Goal: Information Seeking & Learning: Learn about a topic

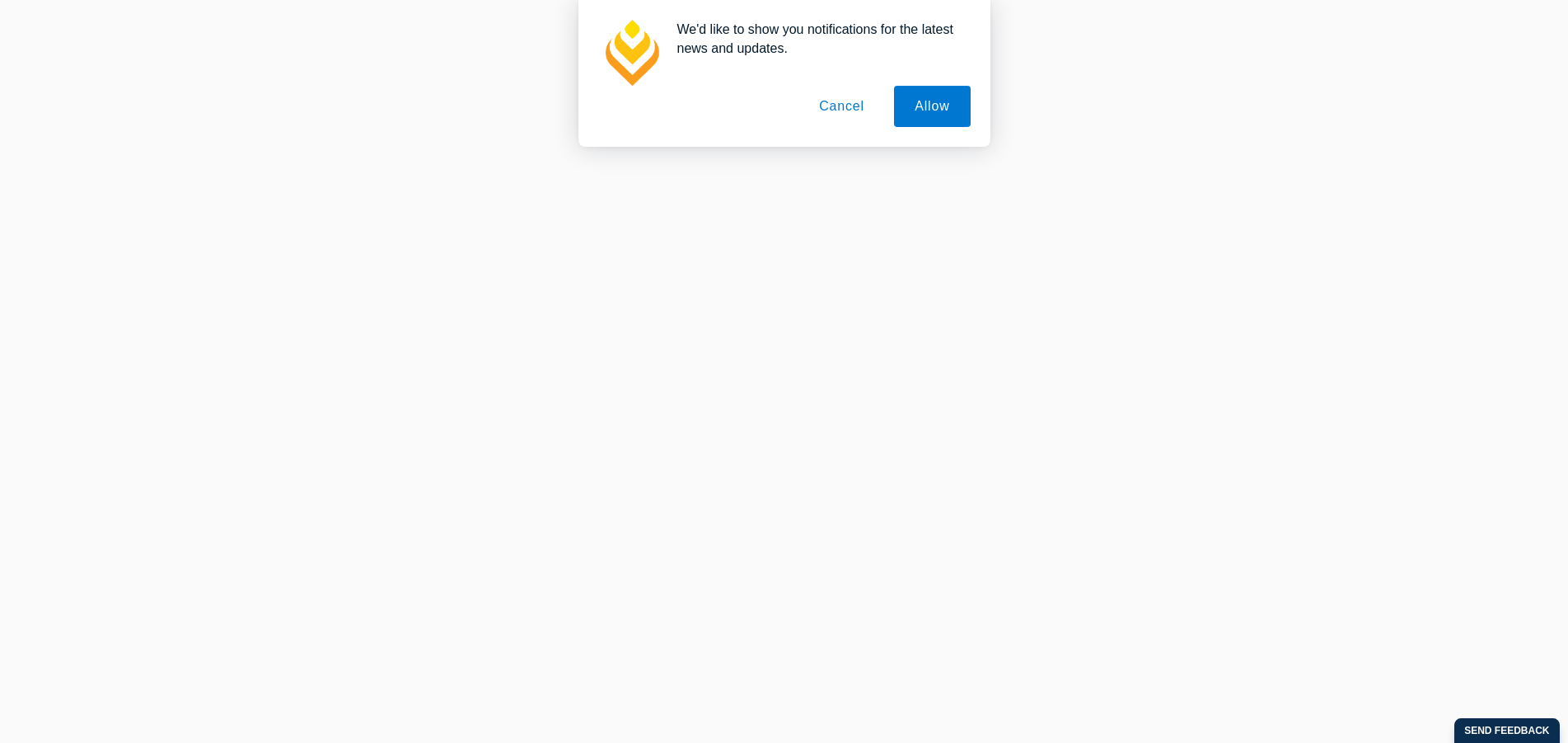
scroll to position [673, 0]
click at [840, 110] on button "Cancel" at bounding box center [842, 106] width 87 height 41
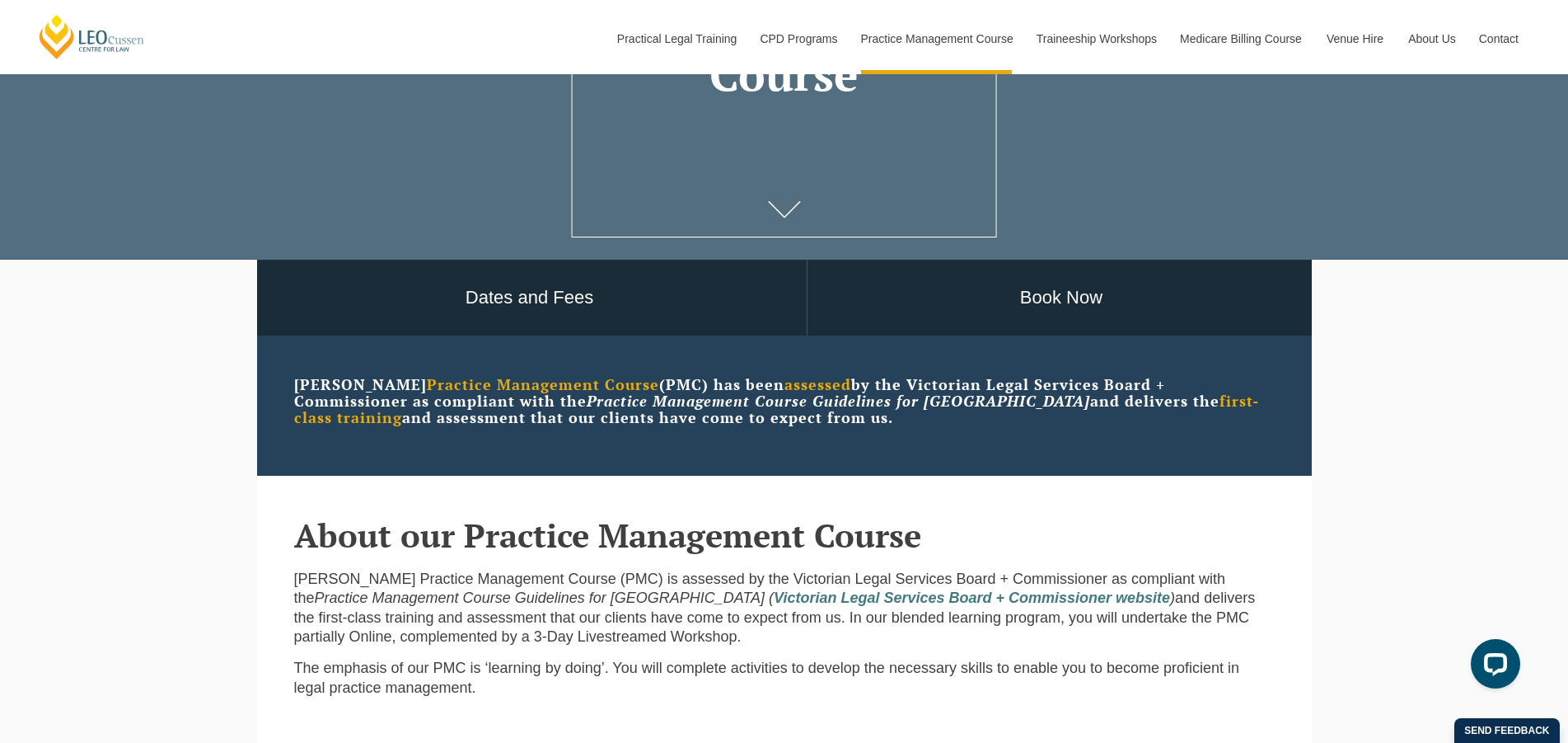
scroll to position [0, 0]
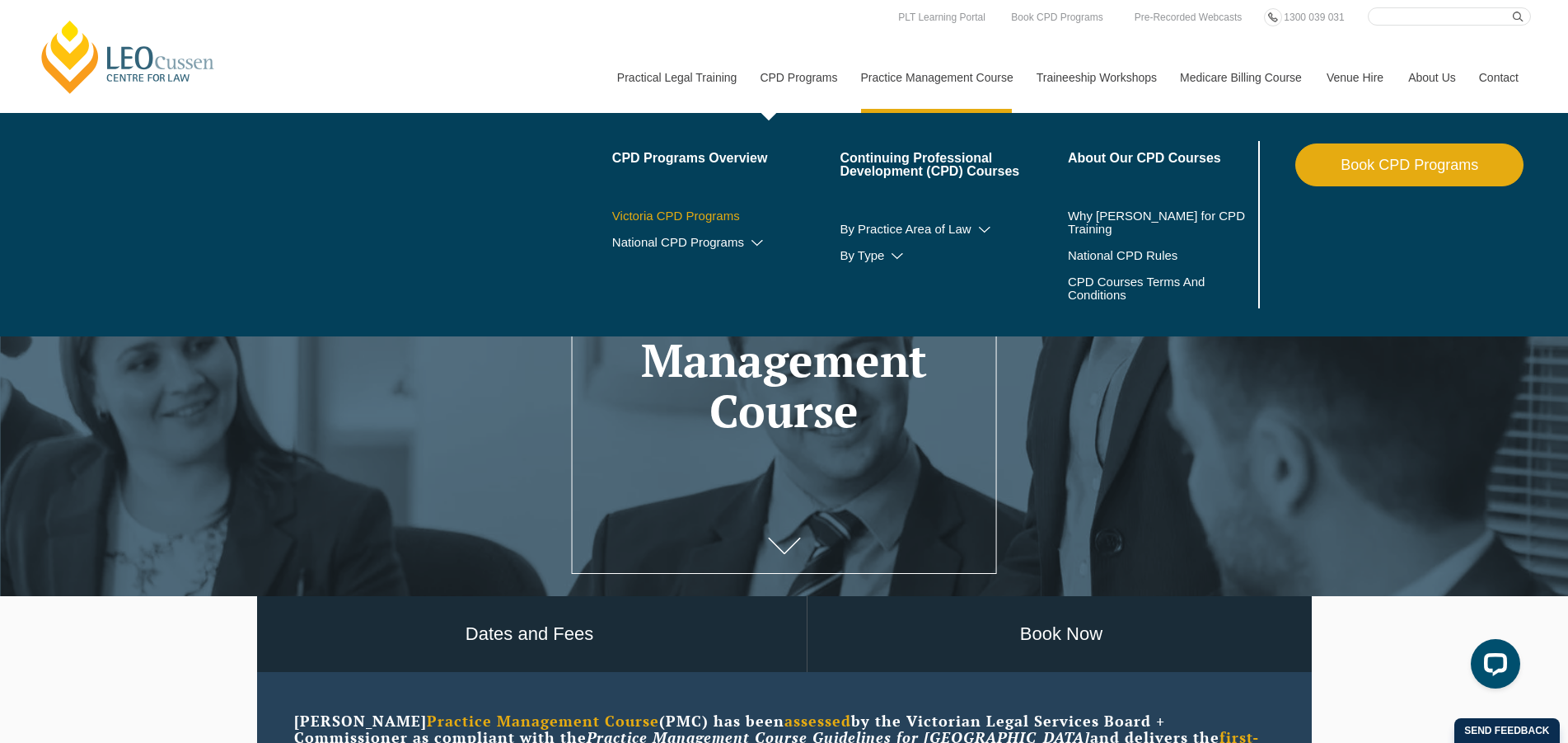
click at [699, 213] on link "Victoria CPD Programs" at bounding box center [725, 217] width 228 height 13
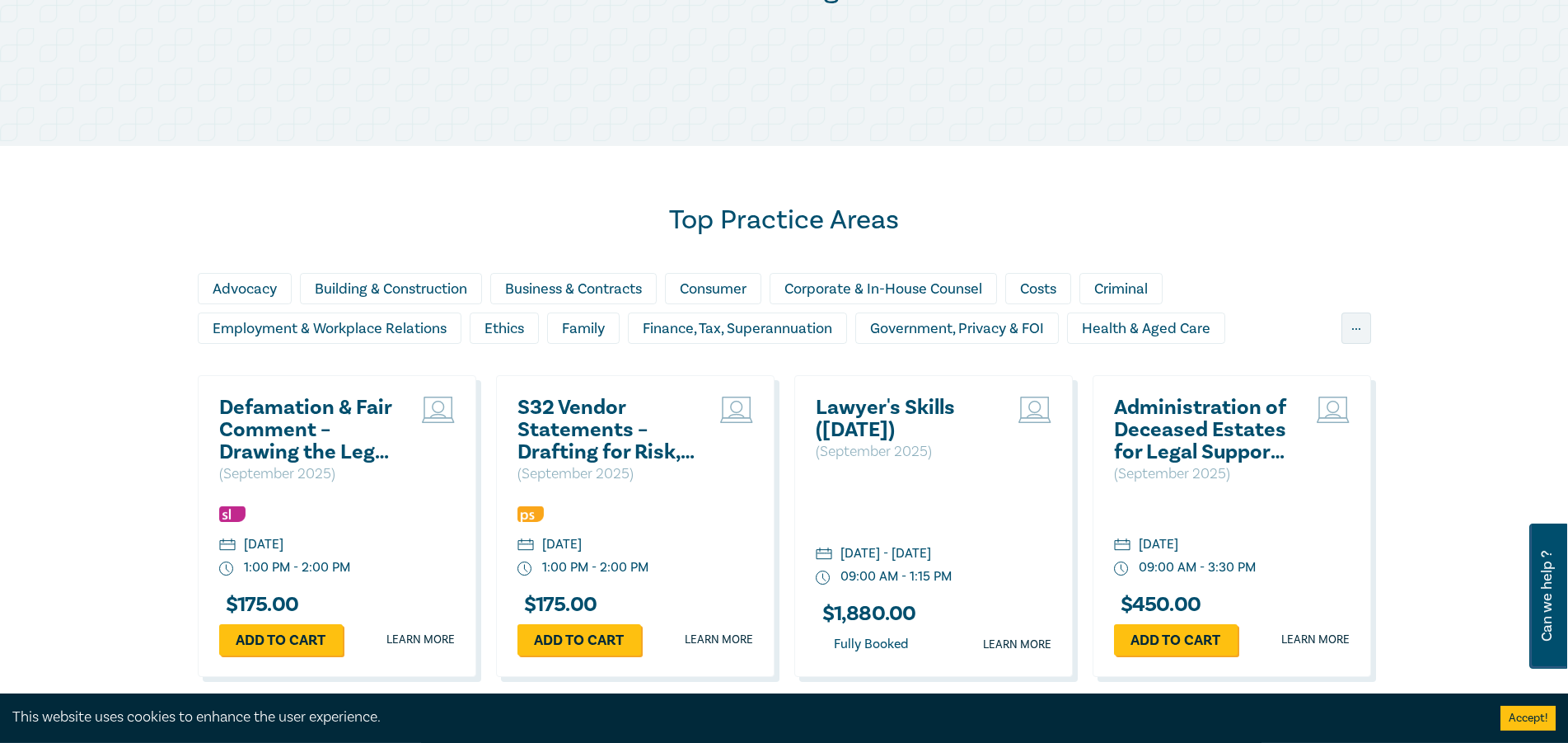
scroll to position [1009, 0]
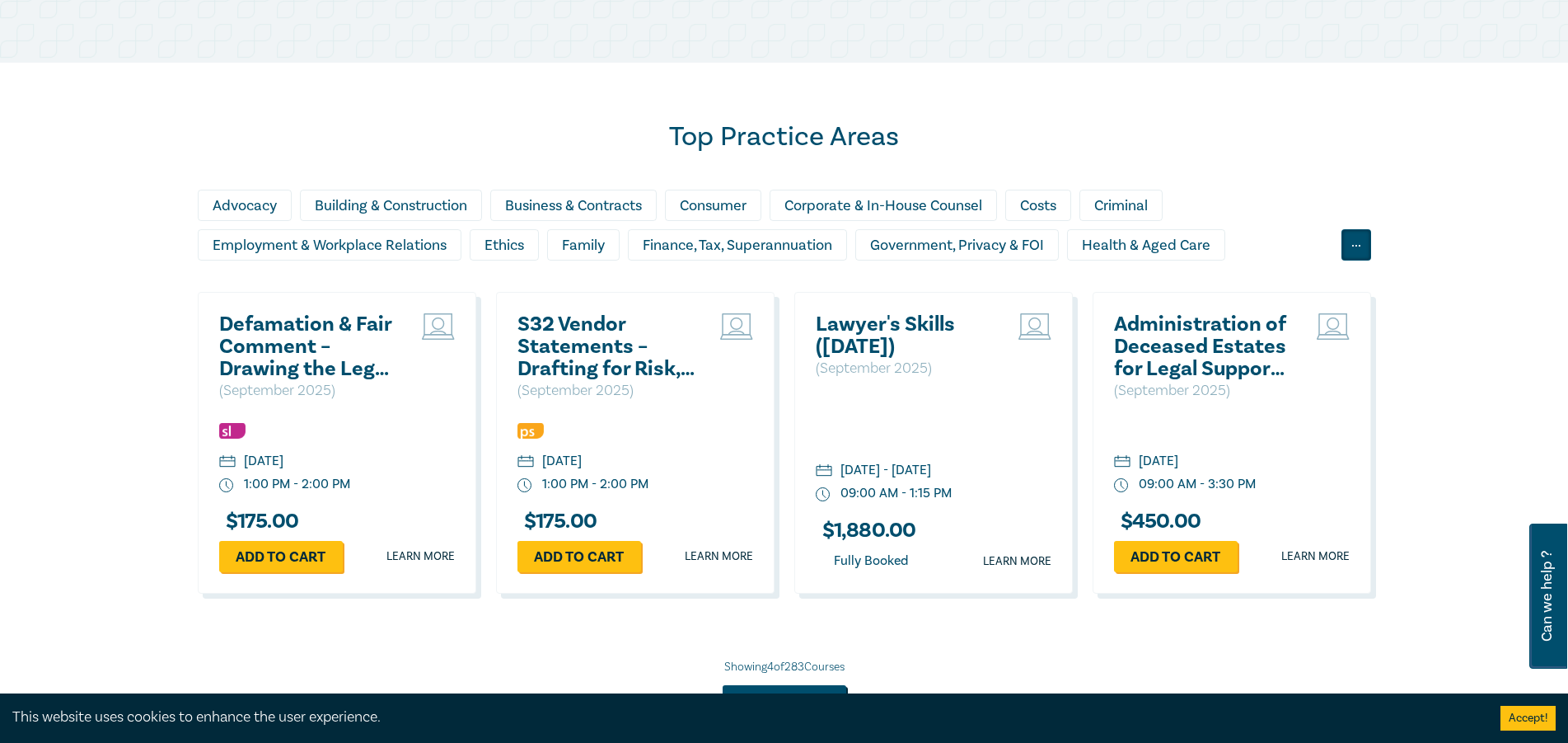
click at [1354, 247] on div "..." at bounding box center [1356, 244] width 30 height 31
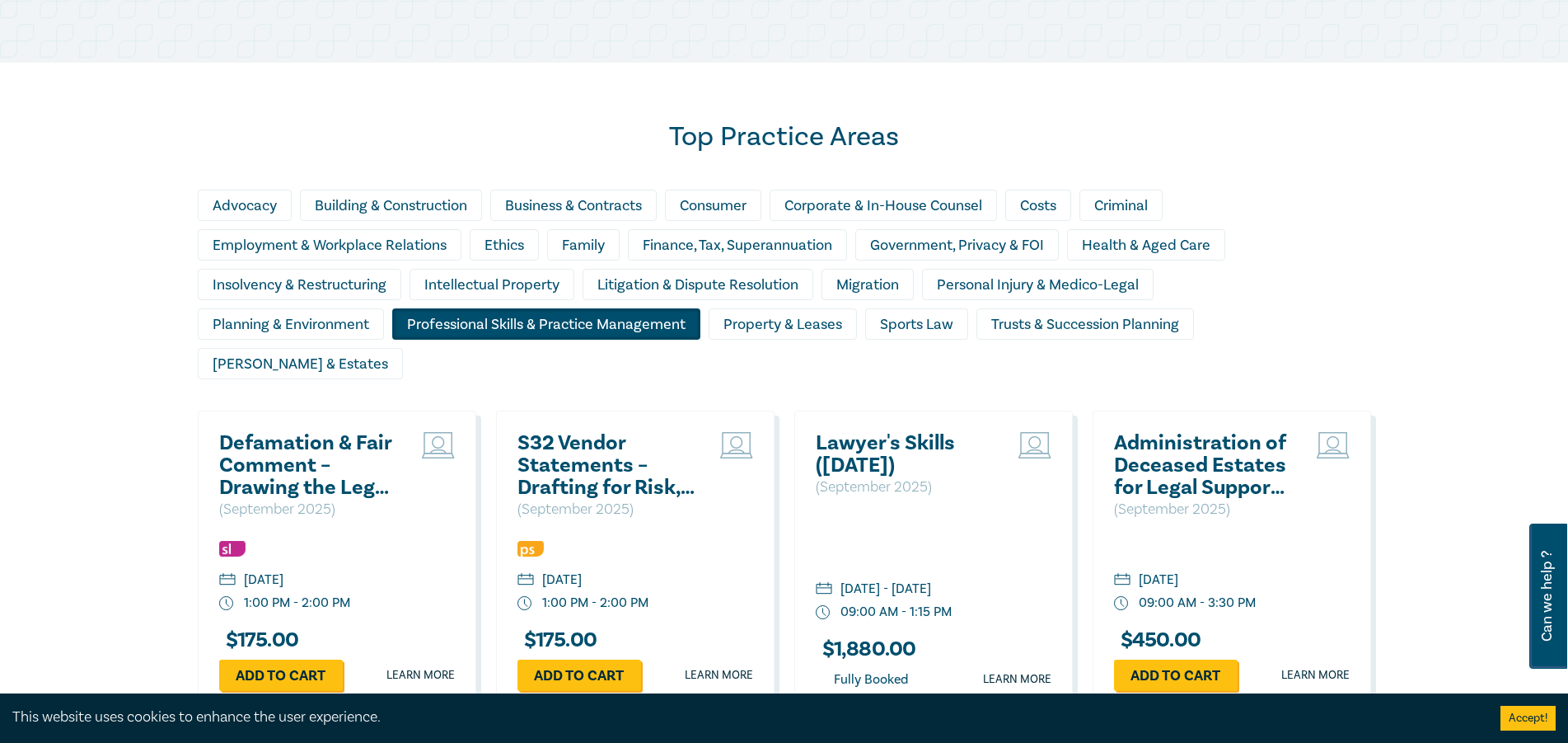
click at [522, 329] on div "Professional Skills & Practice Management" at bounding box center [546, 323] width 308 height 31
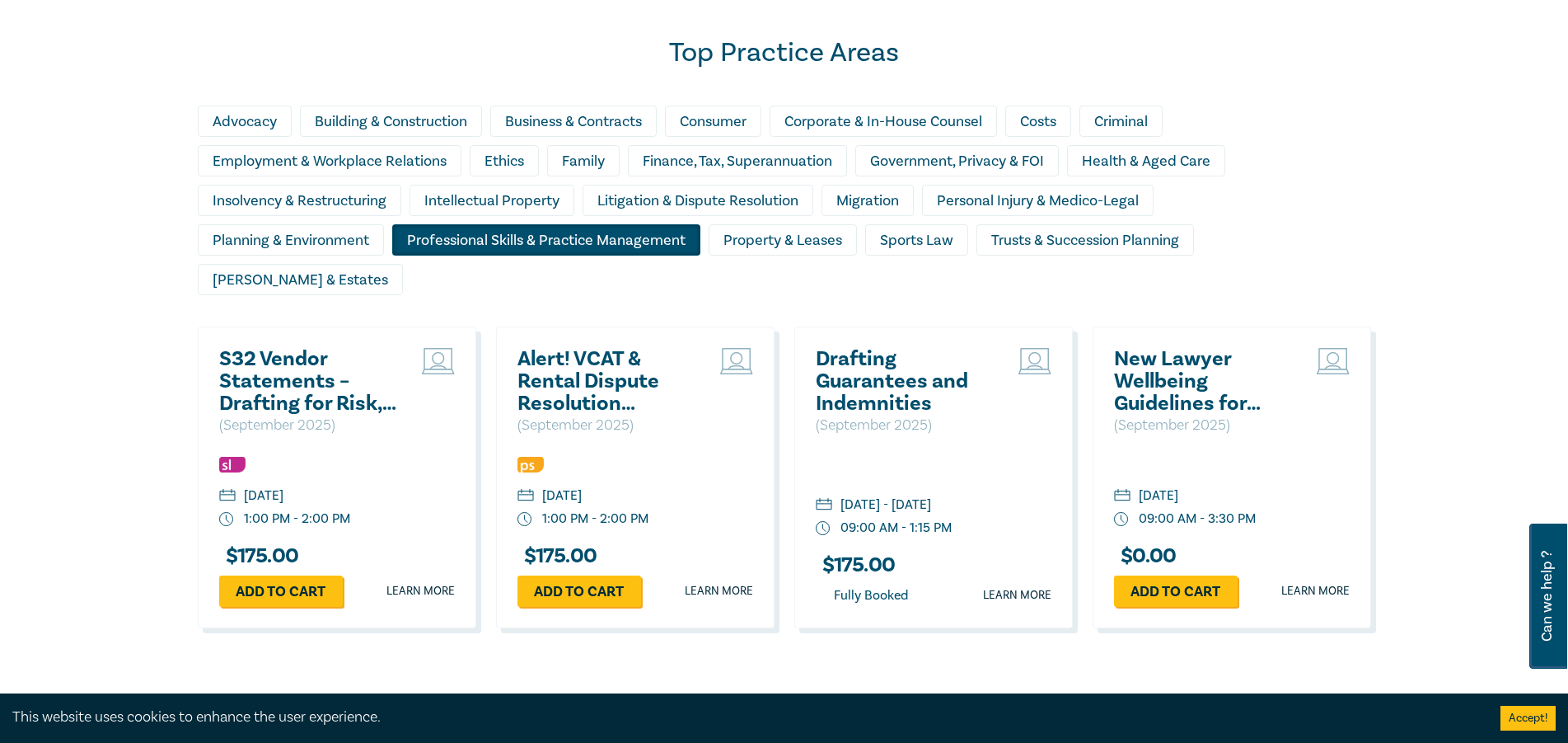
scroll to position [1178, 0]
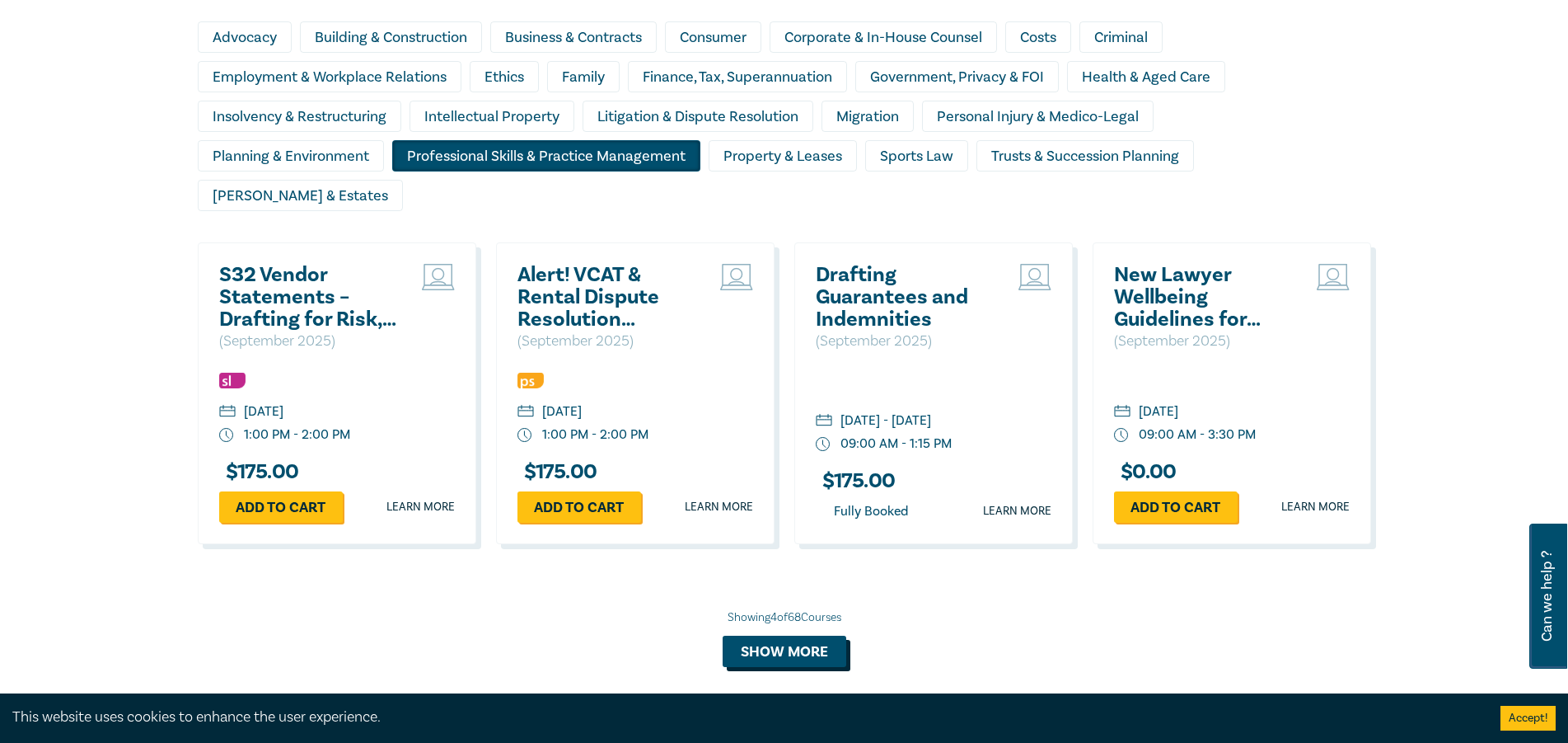
click at [751, 636] on button "Show more" at bounding box center [784, 651] width 124 height 31
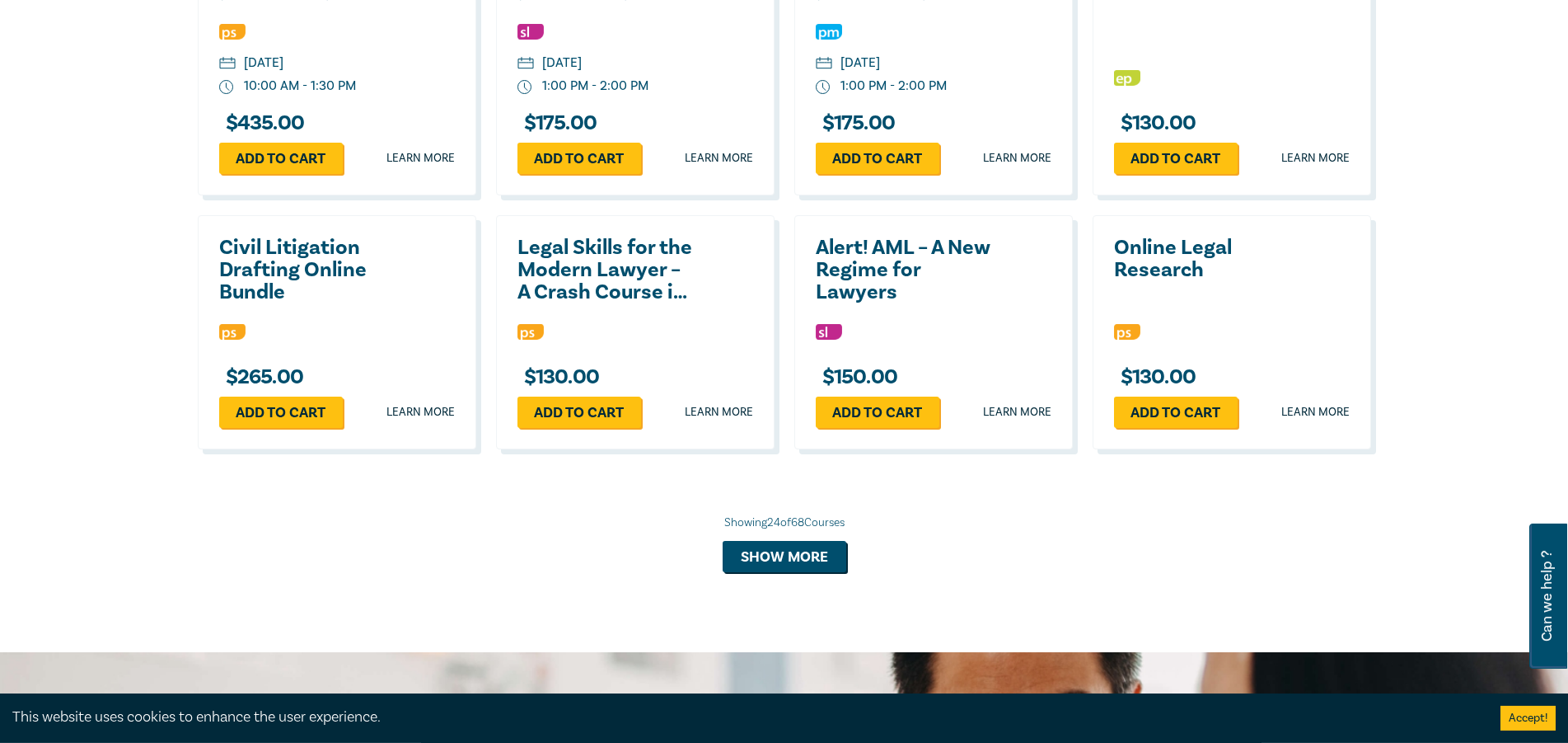
scroll to position [2859, 0]
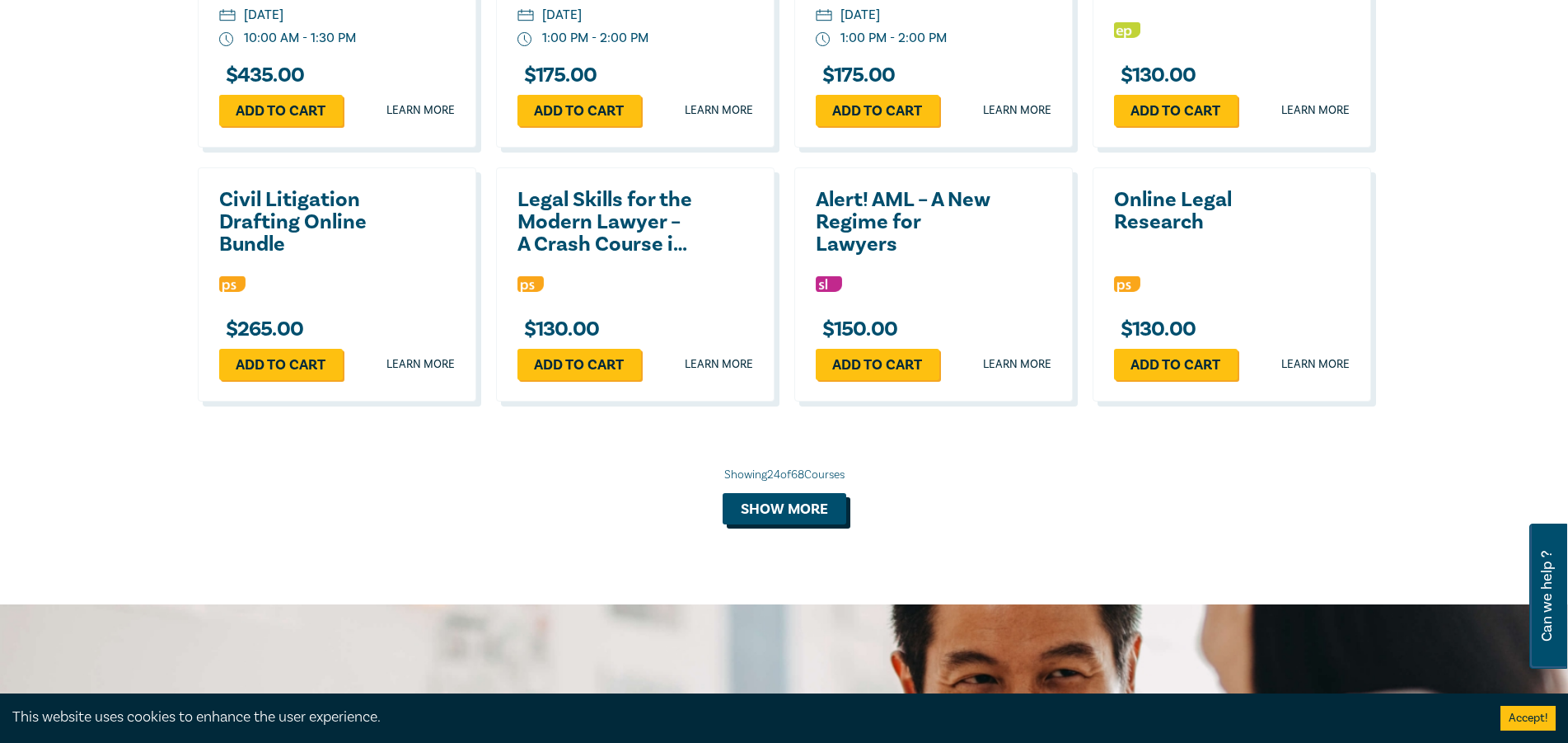
click at [787, 493] on button "Show more" at bounding box center [784, 508] width 124 height 31
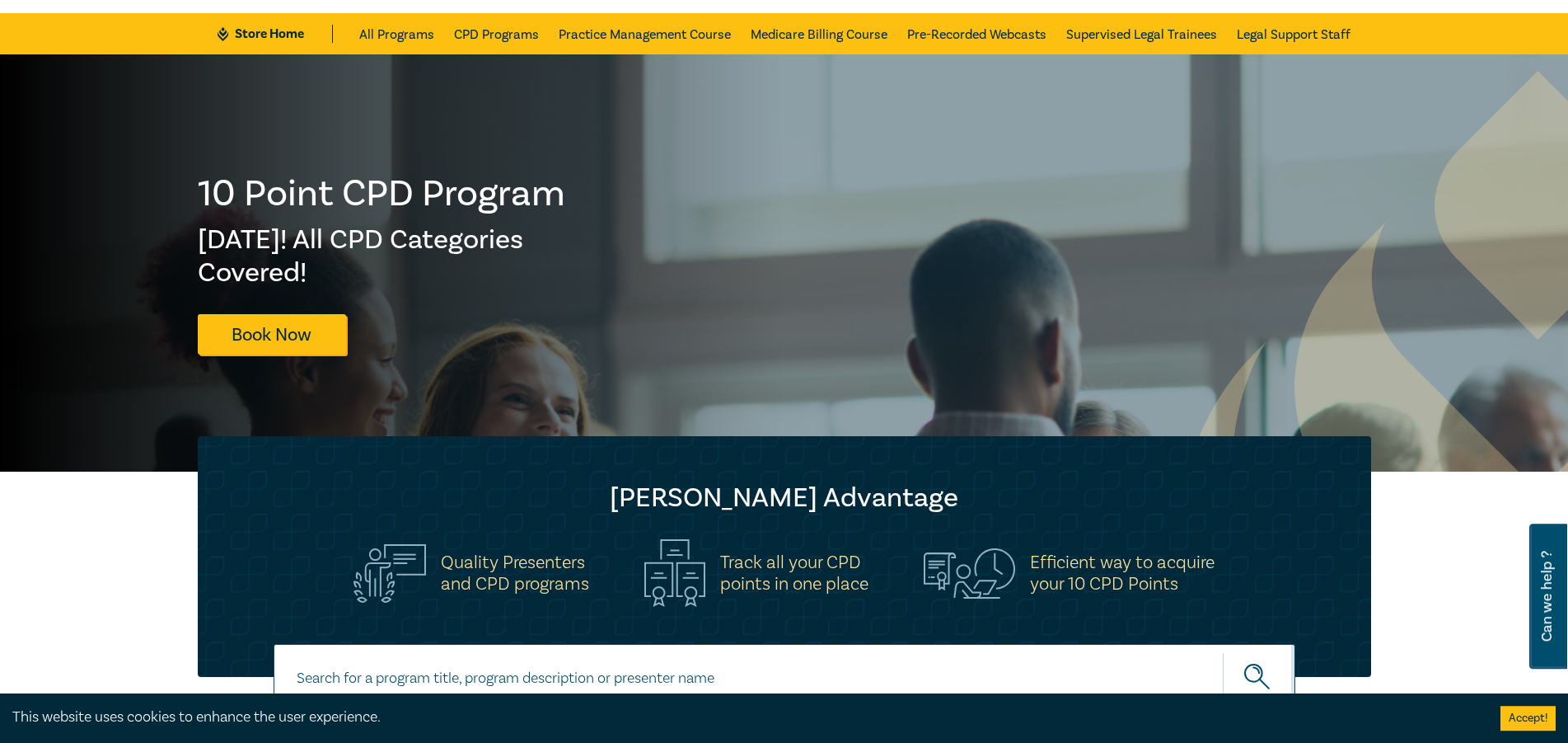
scroll to position [0, 0]
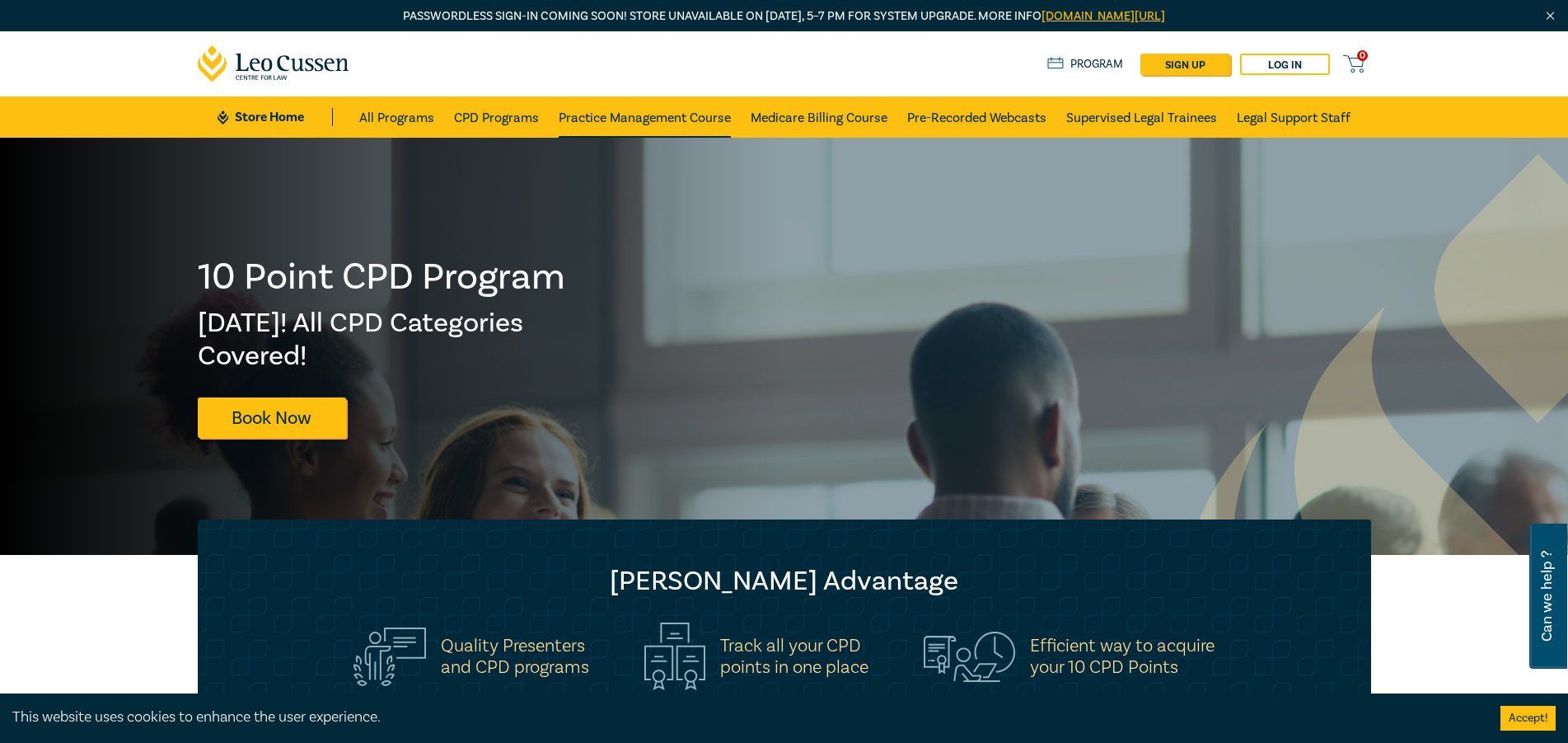
click at [604, 116] on link "Practice Management Course" at bounding box center [644, 116] width 173 height 41
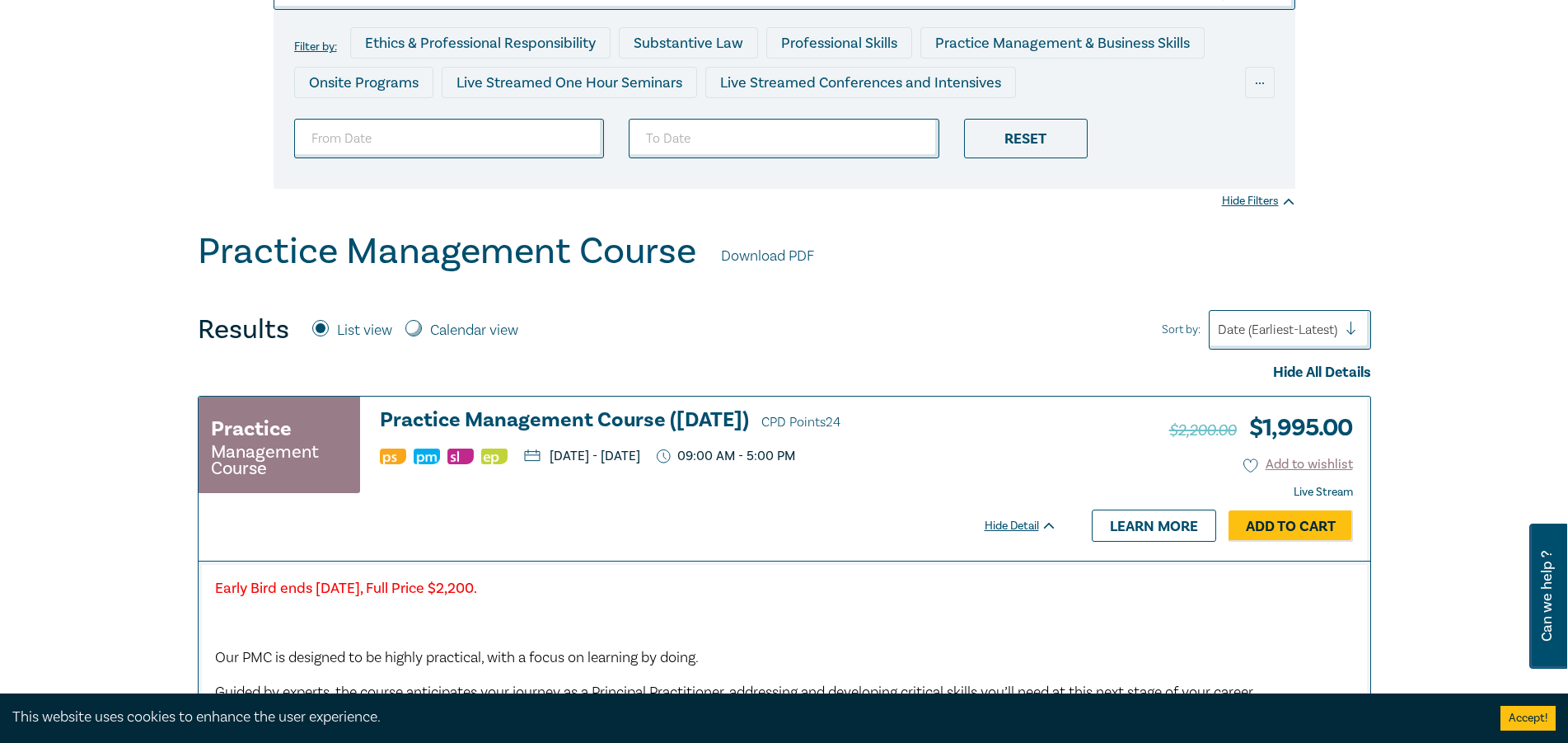
scroll to position [505, 0]
